Goal: Task Accomplishment & Management: Use online tool/utility

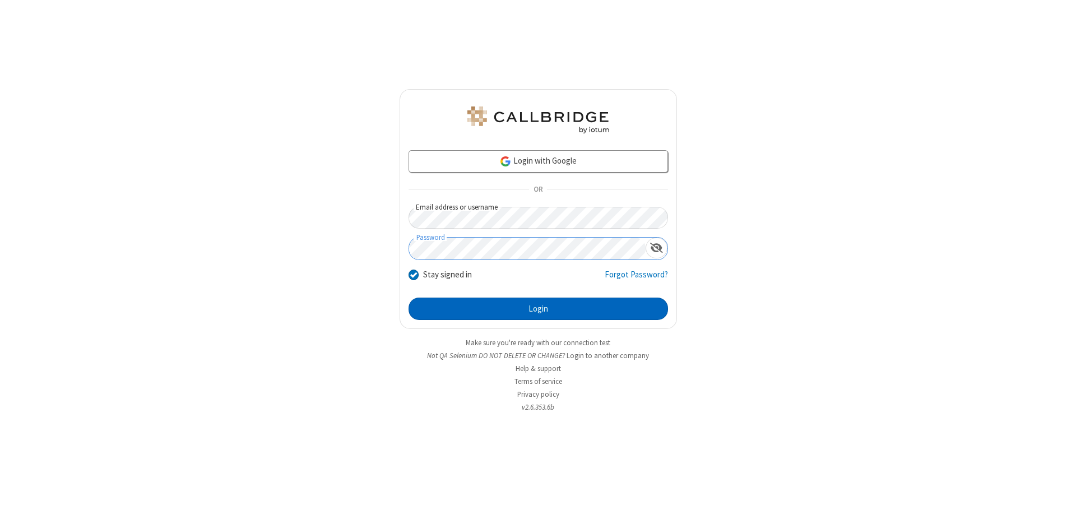
click at [538, 309] on button "Login" at bounding box center [537, 308] width 259 height 22
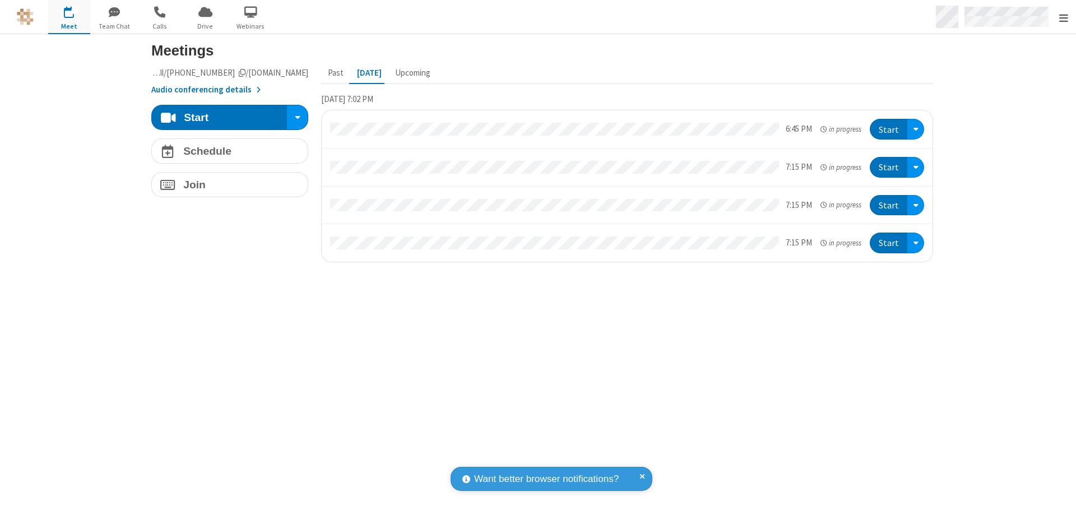
click at [1063, 17] on span "Open menu" at bounding box center [1063, 17] width 9 height 11
click at [205, 26] on span "Drive" at bounding box center [205, 26] width 42 height 10
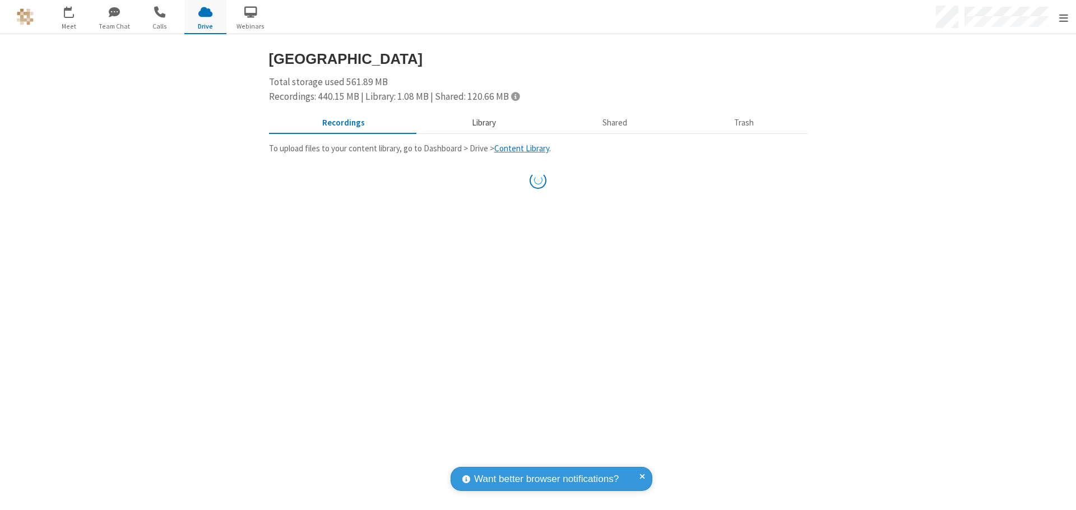
click at [478, 123] on button "Library" at bounding box center [483, 123] width 131 height 21
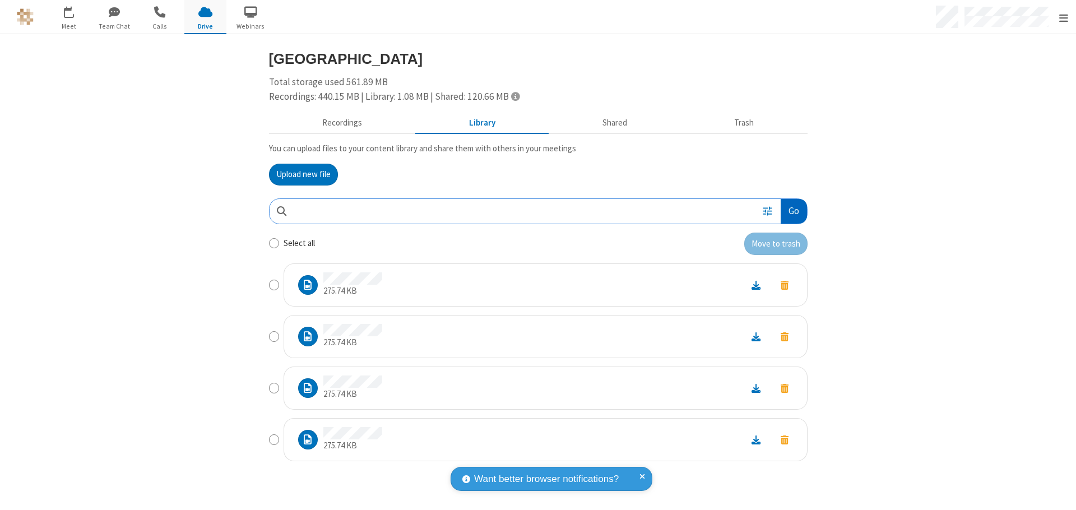
click at [789, 211] on button "Go" at bounding box center [793, 211] width 26 height 25
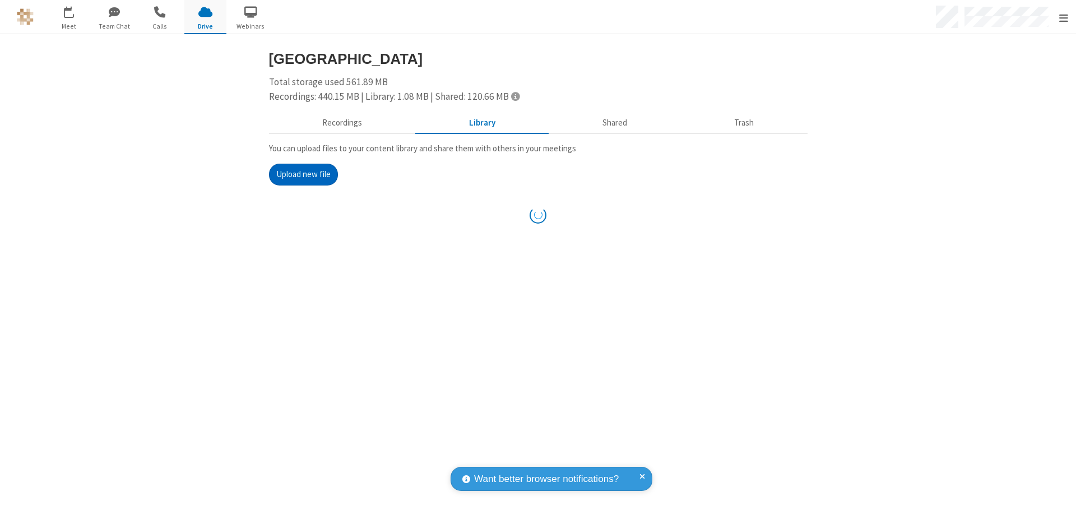
click at [299, 174] on button "Upload new file" at bounding box center [303, 175] width 69 height 22
